Goal: Task Accomplishment & Management: Use online tool/utility

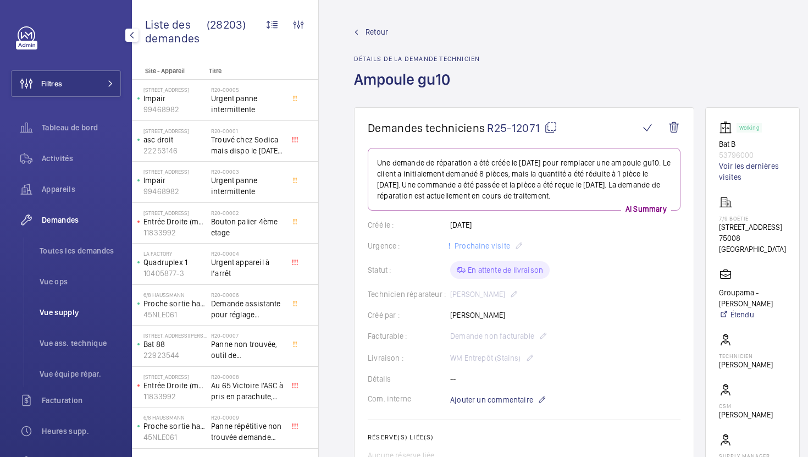
click at [82, 309] on span "Vue supply" at bounding box center [80, 312] width 81 height 11
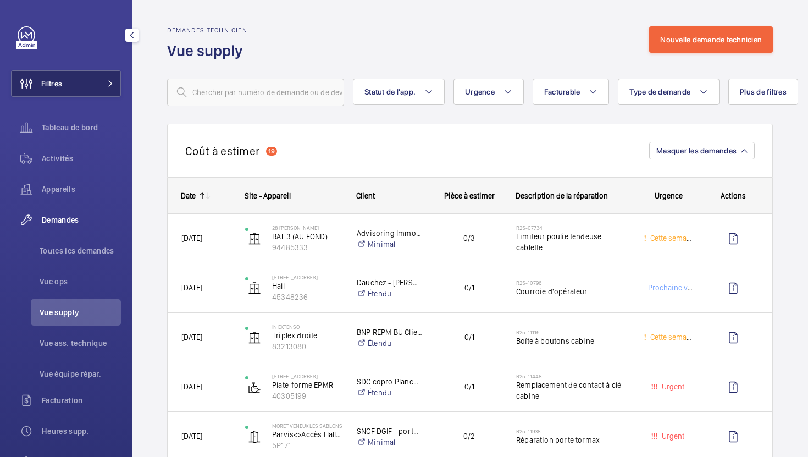
click at [75, 74] on button "Filtres" at bounding box center [66, 83] width 110 height 26
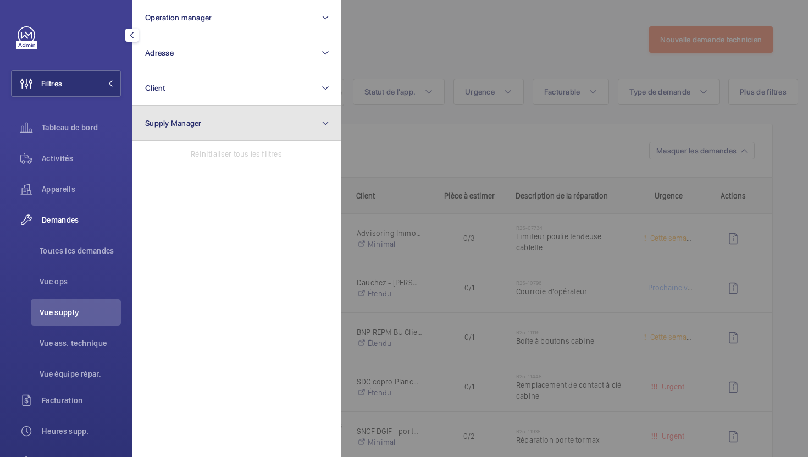
click at [204, 114] on button "Supply Manager" at bounding box center [236, 122] width 209 height 35
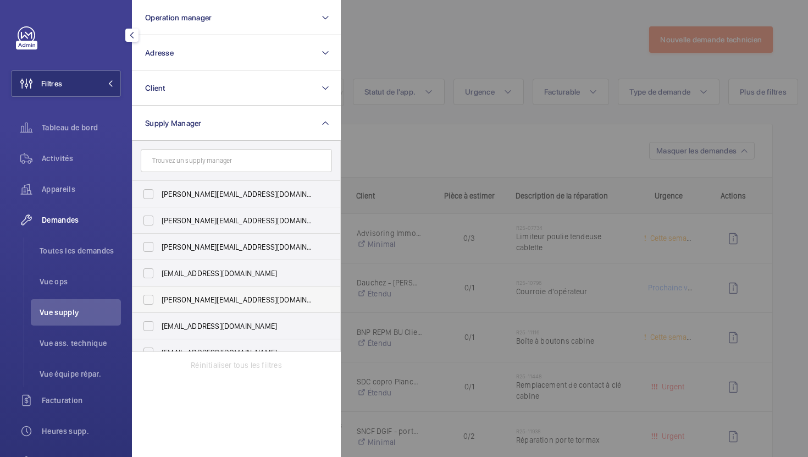
click at [240, 297] on span "[PERSON_NAME][EMAIL_ADDRESS][DOMAIN_NAME]" at bounding box center [237, 299] width 151 height 11
click at [159, 297] on input "[PERSON_NAME][EMAIL_ADDRESS][DOMAIN_NAME]" at bounding box center [148, 299] width 22 height 22
checkbox input "true"
click at [392, 43] on div at bounding box center [745, 228] width 808 height 457
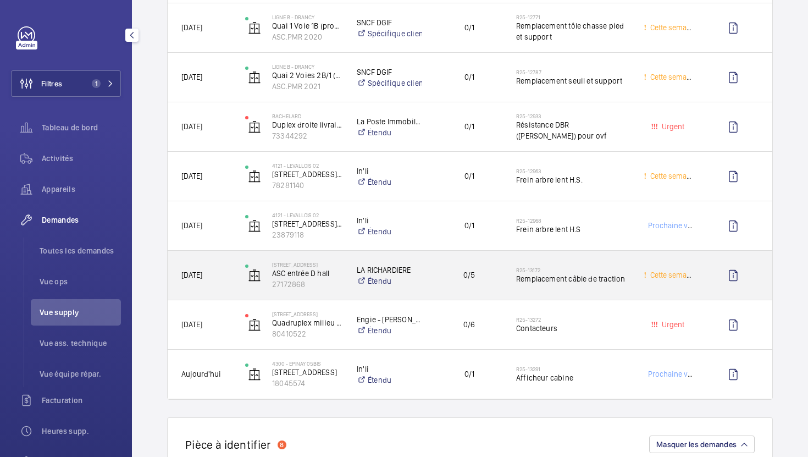
scroll to position [412, 0]
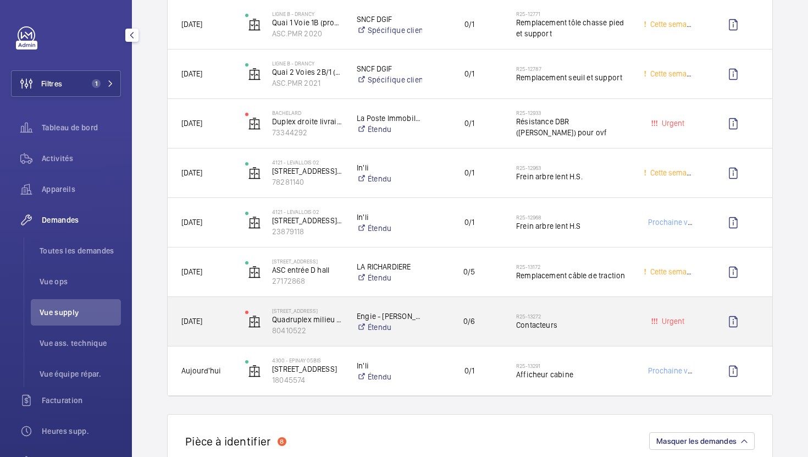
click at [586, 330] on span "Contacteurs" at bounding box center [572, 324] width 113 height 11
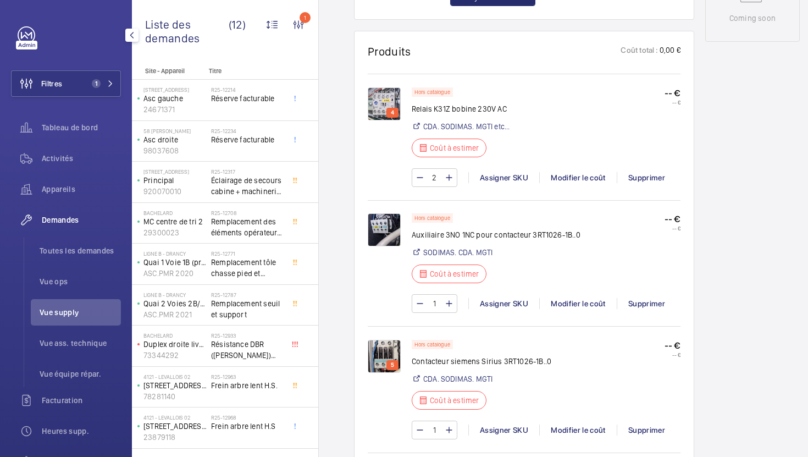
scroll to position [620, 0]
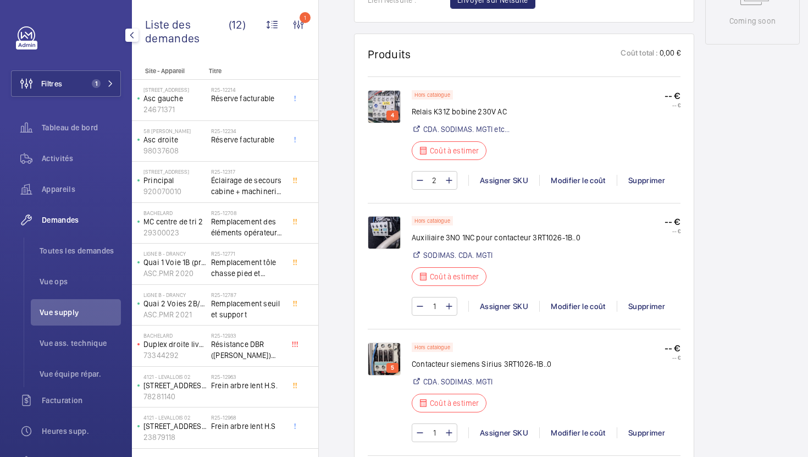
click at [372, 107] on img at bounding box center [384, 106] width 33 height 33
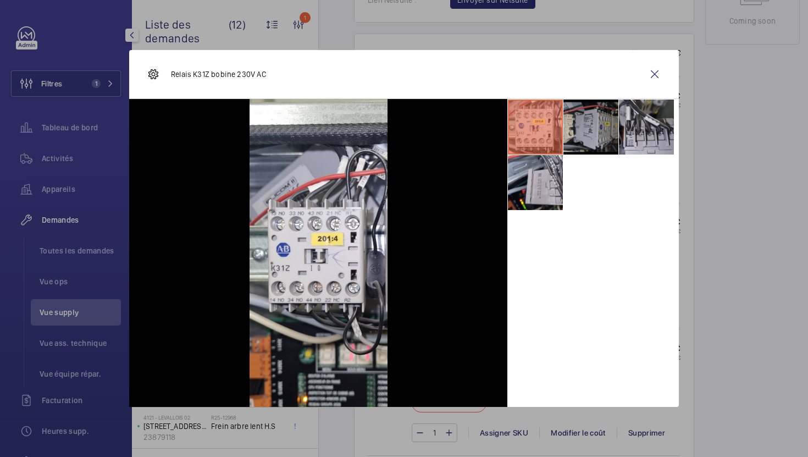
click at [602, 134] on li at bounding box center [590, 126] width 55 height 55
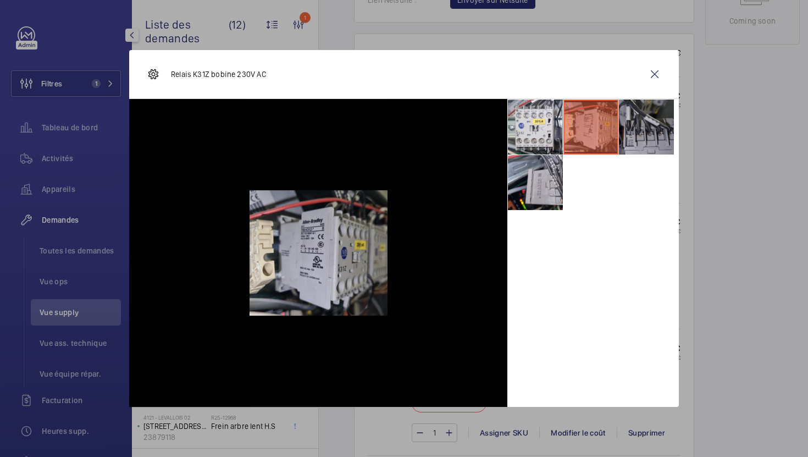
click at [637, 134] on li at bounding box center [646, 126] width 55 height 55
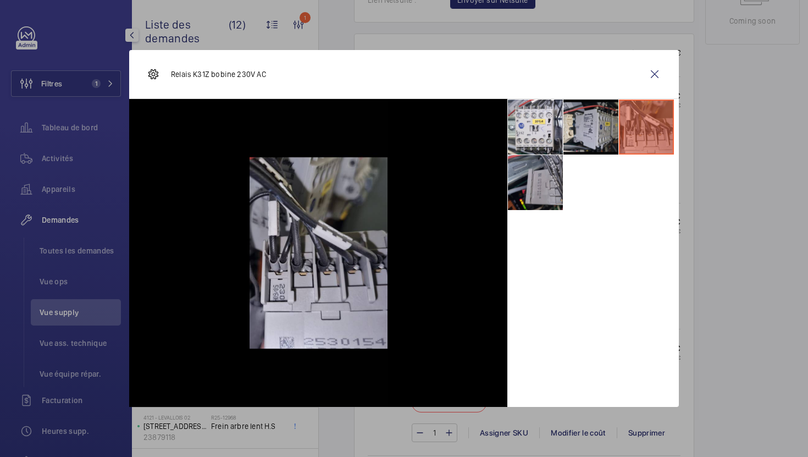
click at [528, 197] on li at bounding box center [535, 182] width 55 height 55
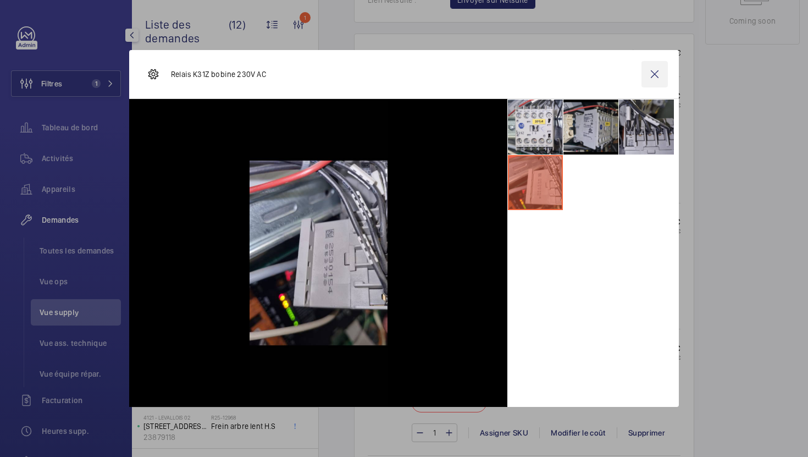
click at [655, 79] on wm-front-icon-button at bounding box center [654, 74] width 26 height 26
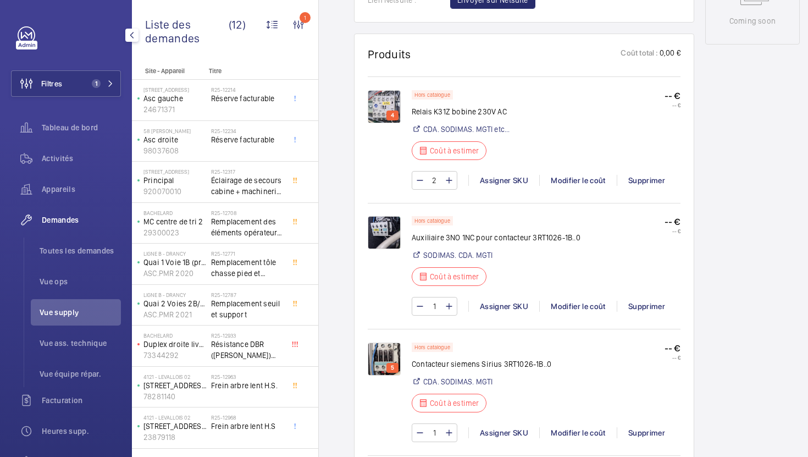
click at [388, 239] on img at bounding box center [384, 232] width 33 height 33
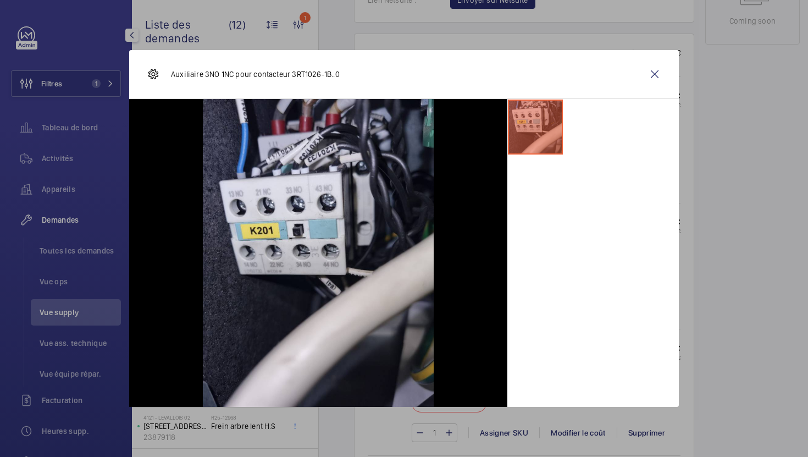
click at [696, 233] on div at bounding box center [404, 228] width 808 height 457
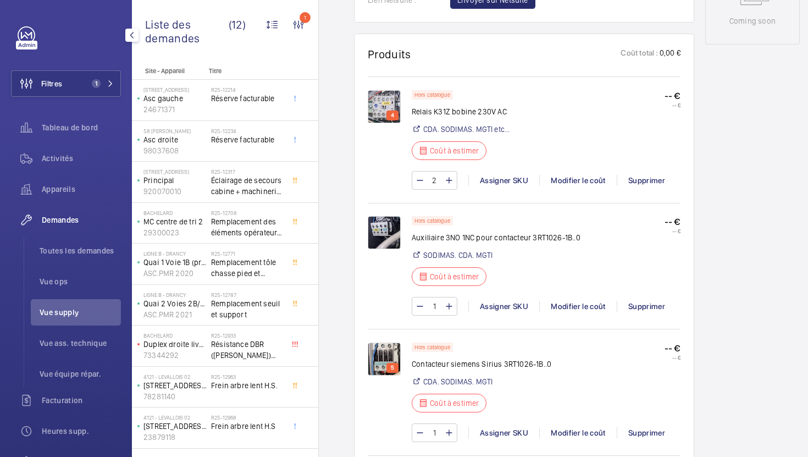
click at [392, 106] on img at bounding box center [384, 106] width 33 height 33
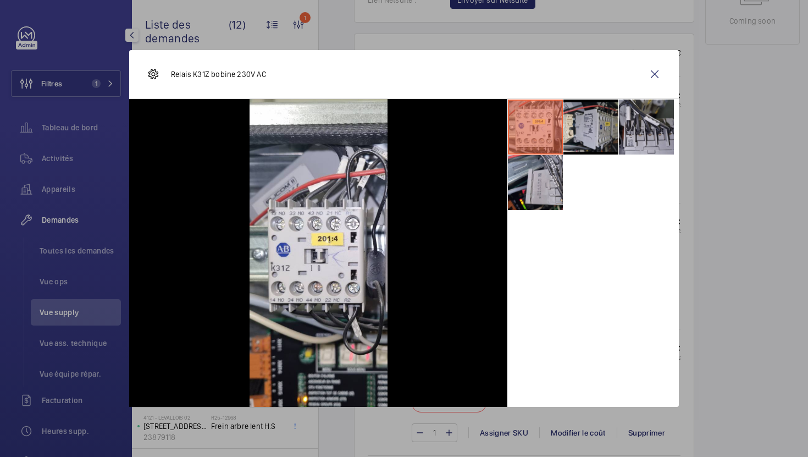
click at [203, 76] on p "Relais K31Z bobine 230V AC" at bounding box center [218, 74] width 95 height 11
copy p "K31Z"
click at [658, 74] on wm-front-icon-button at bounding box center [654, 74] width 26 height 26
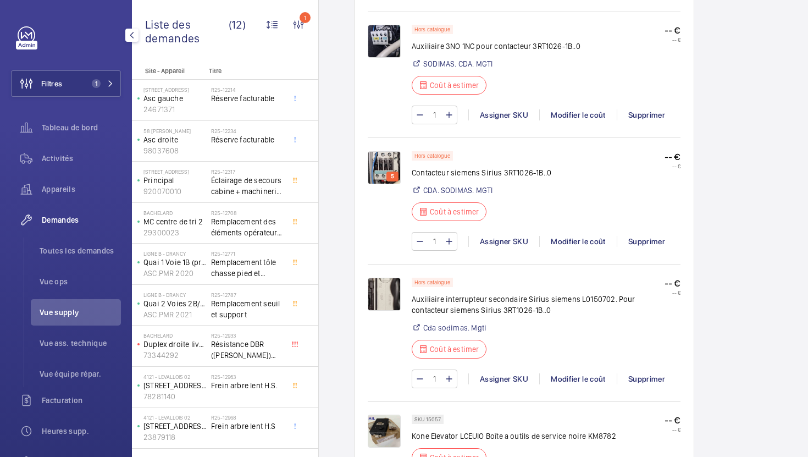
scroll to position [831, 0]
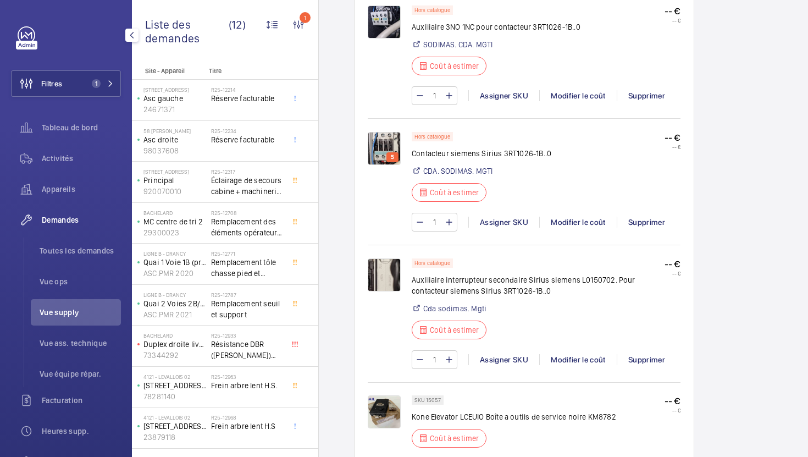
click at [368, 284] on img at bounding box center [384, 274] width 33 height 33
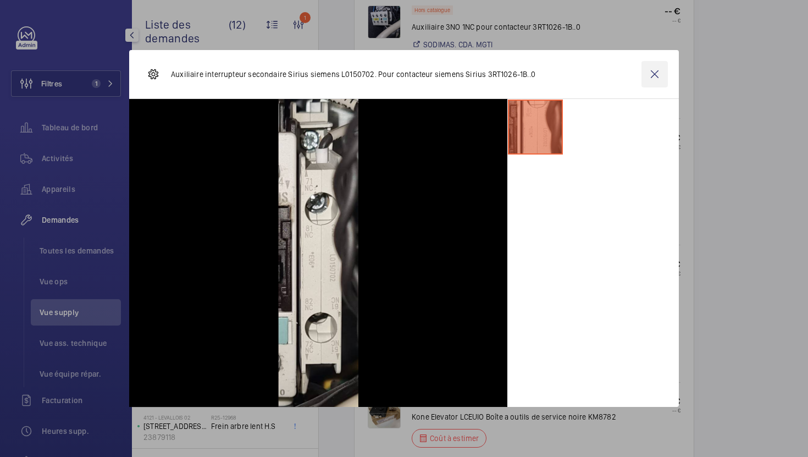
click at [648, 77] on wm-front-icon-button at bounding box center [654, 74] width 26 height 26
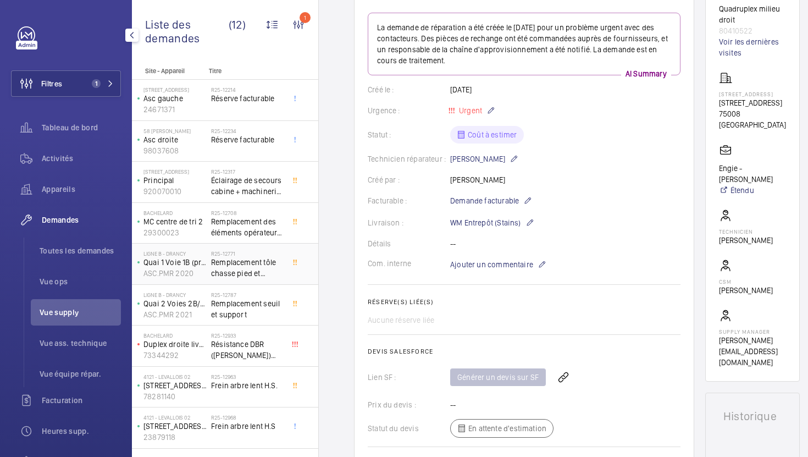
scroll to position [114, 0]
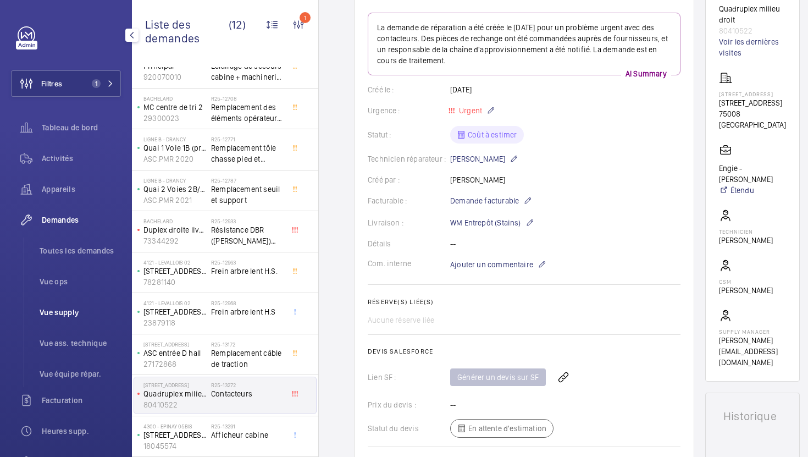
click at [75, 309] on span "Vue supply" at bounding box center [80, 312] width 81 height 11
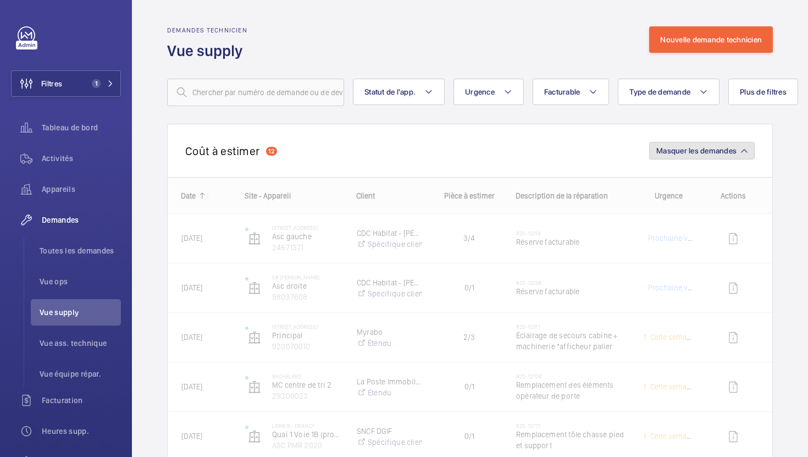
click at [712, 157] on button "Masquer les demandes" at bounding box center [701, 151] width 105 height 18
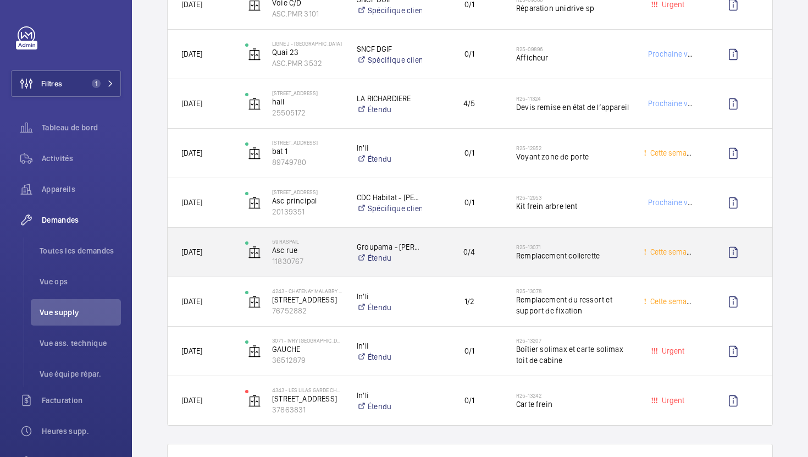
scroll to position [305, 0]
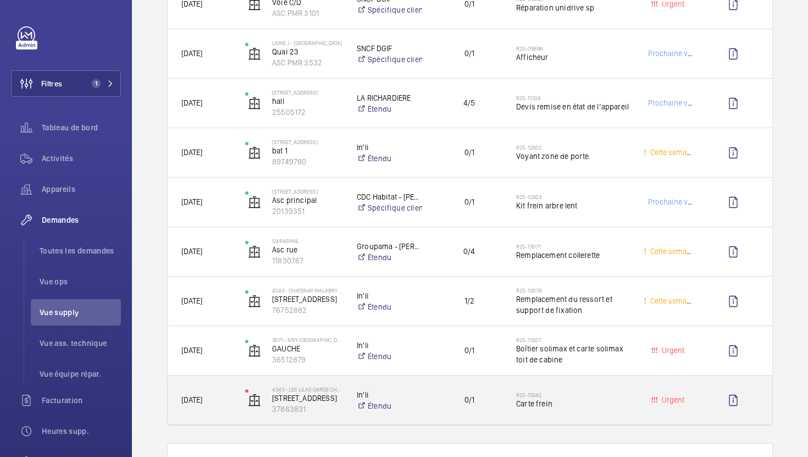
click at [580, 417] on div "R25-13242 Carte frein" at bounding box center [566, 399] width 126 height 49
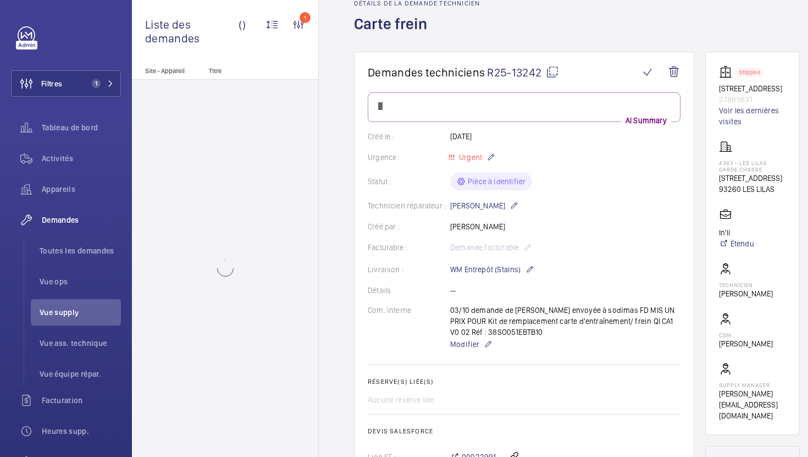
scroll to position [130, 0]
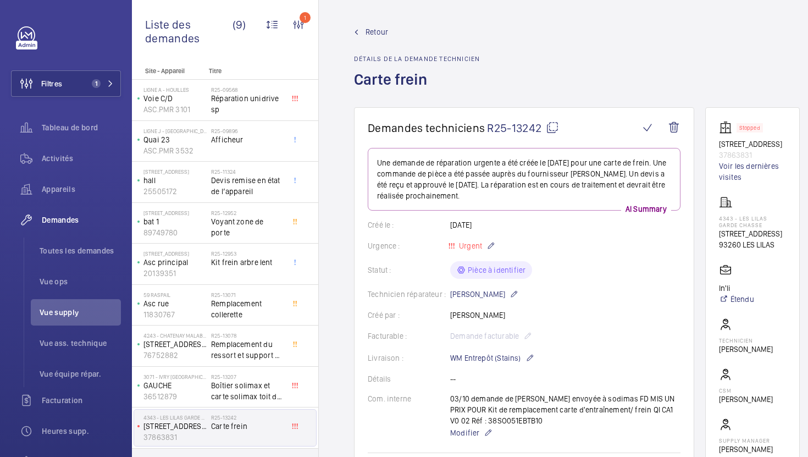
click at [550, 129] on mat-icon at bounding box center [552, 127] width 13 height 13
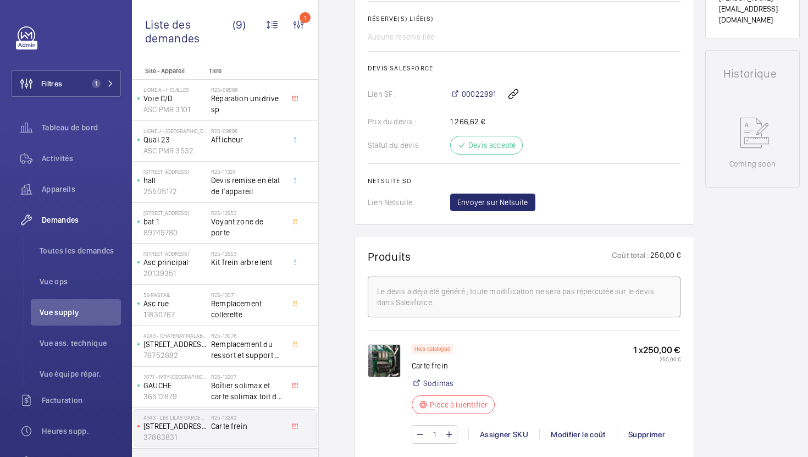
scroll to position [525, 0]
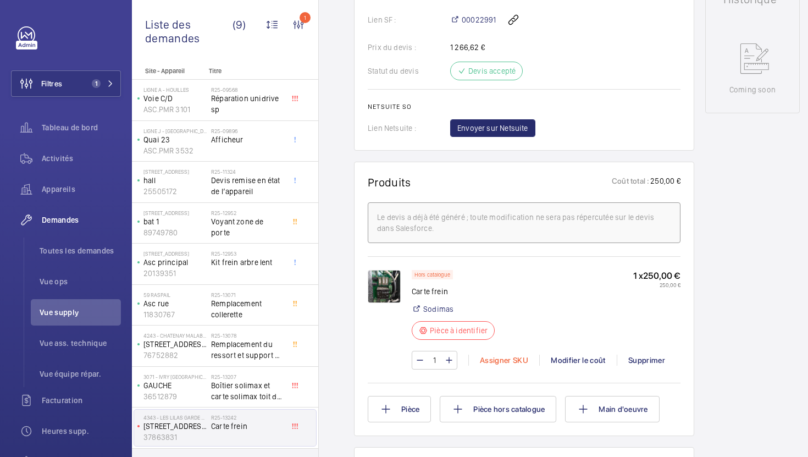
click at [496, 363] on div "Assigner SKU" at bounding box center [503, 359] width 71 height 11
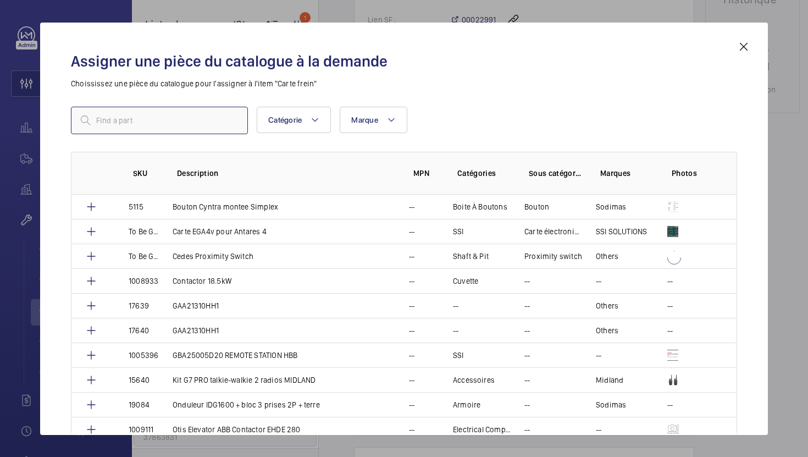
click at [203, 125] on input "text" at bounding box center [159, 120] width 177 height 27
paste input "17592"
type input "17592"
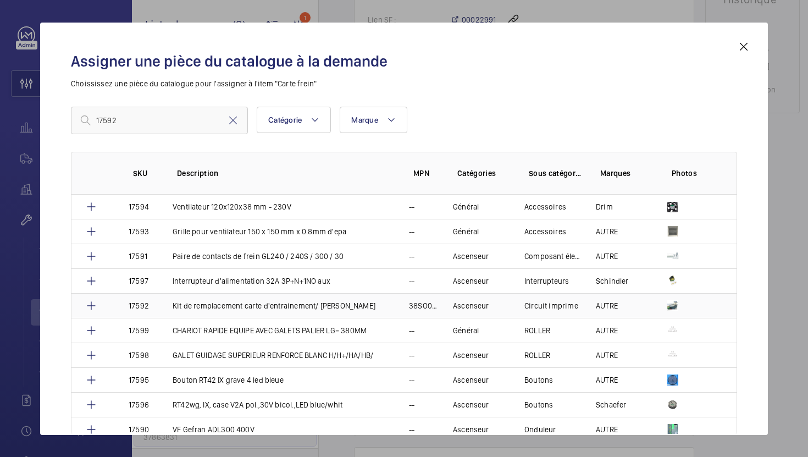
click at [204, 308] on p "Kit de remplacement carte d'entrainement/ [PERSON_NAME]" at bounding box center [274, 305] width 203 height 11
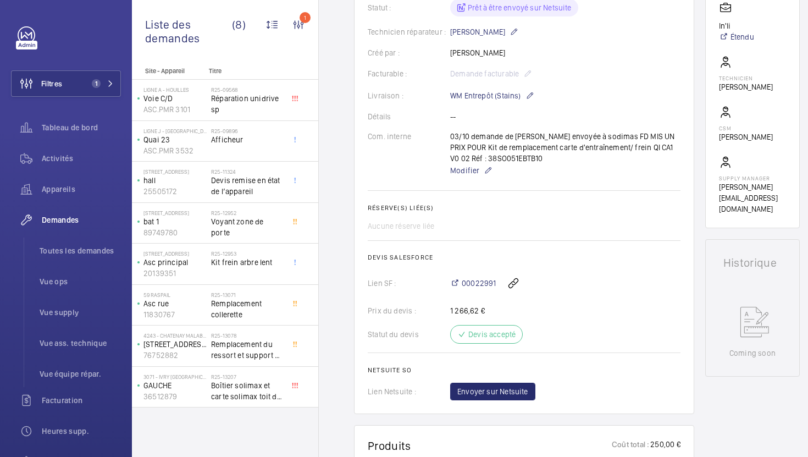
scroll to position [258, 0]
